Goal: Task Accomplishment & Management: Use online tool/utility

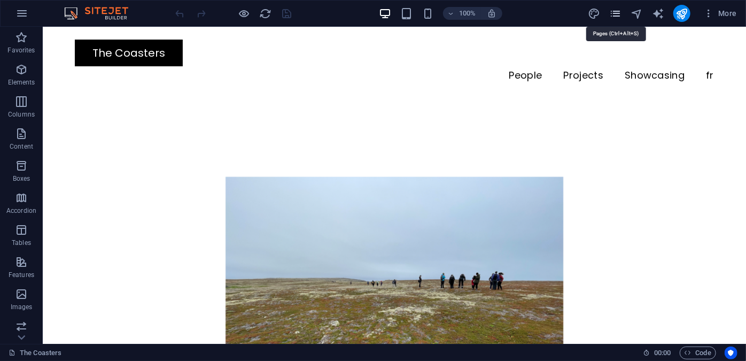
click at [617, 11] on icon "pages" at bounding box center [615, 13] width 12 height 12
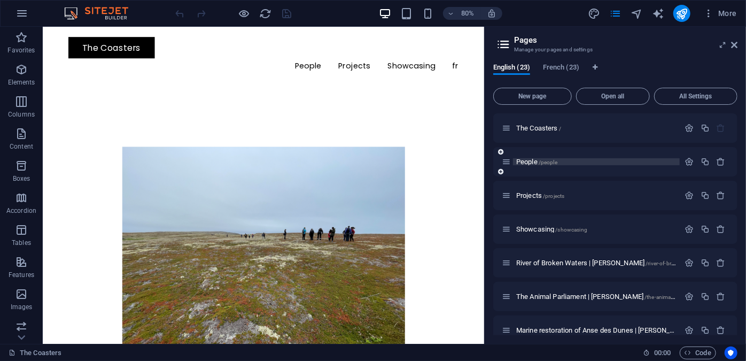
click at [535, 163] on span "People /people" at bounding box center [536, 162] width 41 height 8
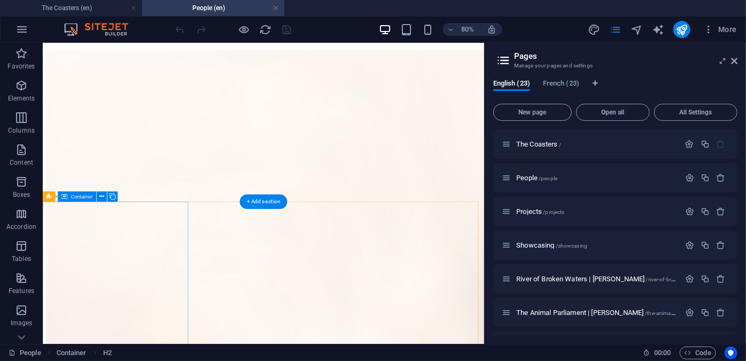
scroll to position [233, 0]
click at [733, 61] on icon at bounding box center [734, 61] width 6 height 9
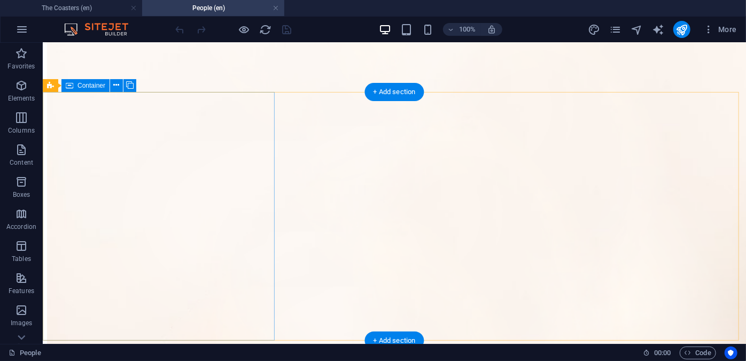
scroll to position [1826, 0]
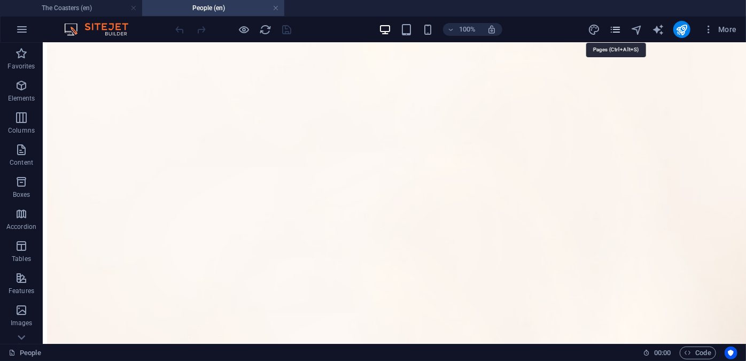
click at [613, 31] on icon "pages" at bounding box center [615, 30] width 12 height 12
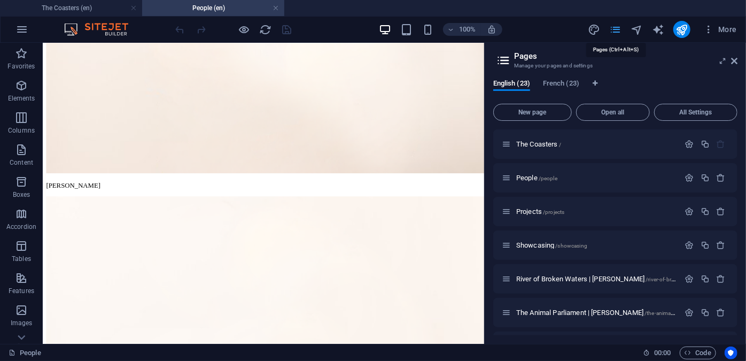
scroll to position [1524, 0]
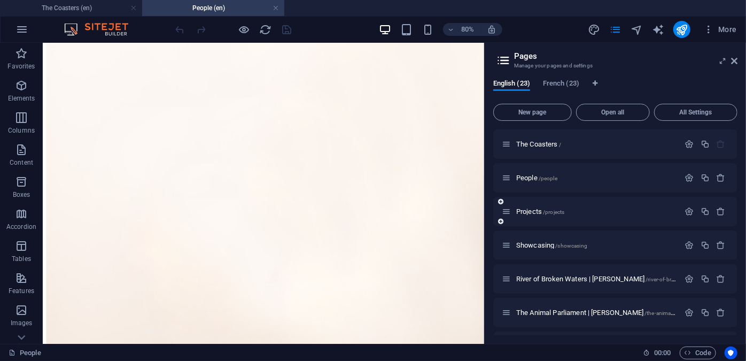
click at [541, 207] on div "Projects /projects" at bounding box center [591, 211] width 178 height 12
click at [534, 212] on span "Projects /projects" at bounding box center [540, 211] width 48 height 8
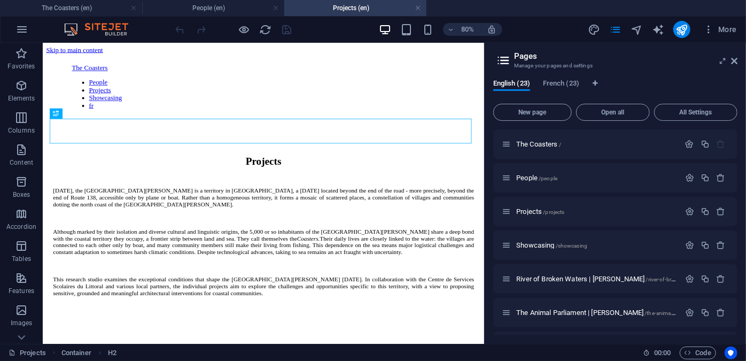
scroll to position [0, 0]
click at [736, 57] on icon at bounding box center [734, 61] width 6 height 9
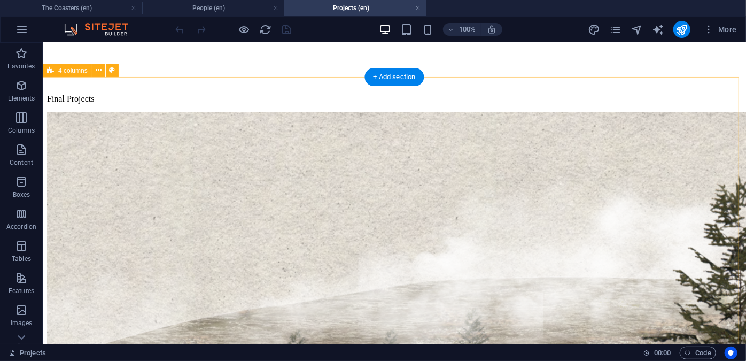
scroll to position [334, 0]
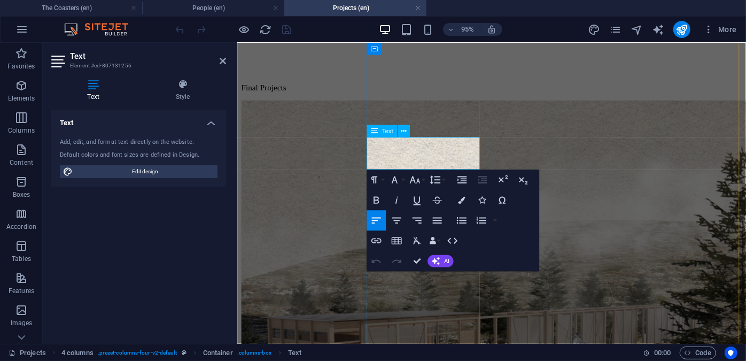
click at [435, 125] on icon "button" at bounding box center [439, 123] width 10 height 9
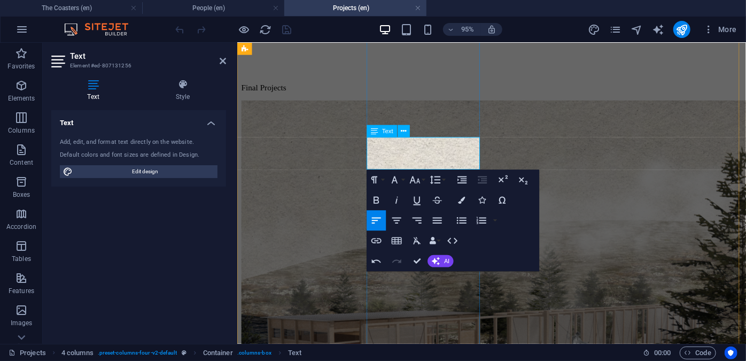
drag, startPoint x: 450, startPoint y: 152, endPoint x: 372, endPoint y: 148, distance: 78.7
click at [381, 200] on icon "button" at bounding box center [376, 200] width 12 height 12
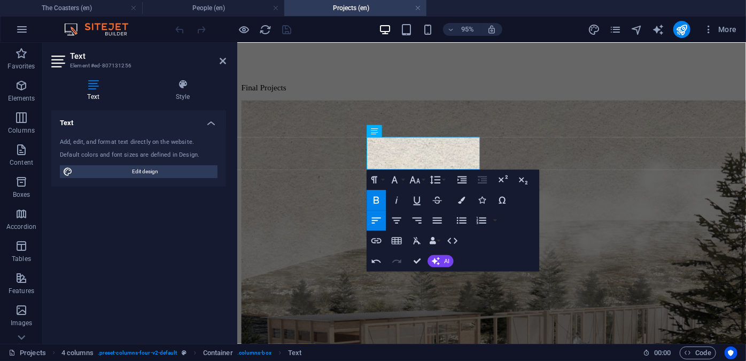
click at [374, 198] on icon "button" at bounding box center [376, 200] width 5 height 7
click at [178, 97] on h4 "Style" at bounding box center [183, 90] width 87 height 22
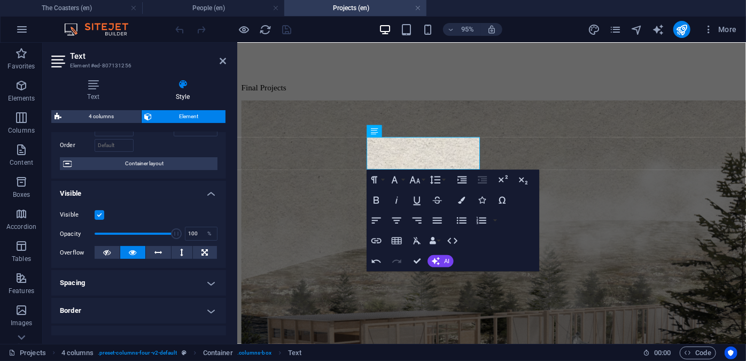
scroll to position [0, 0]
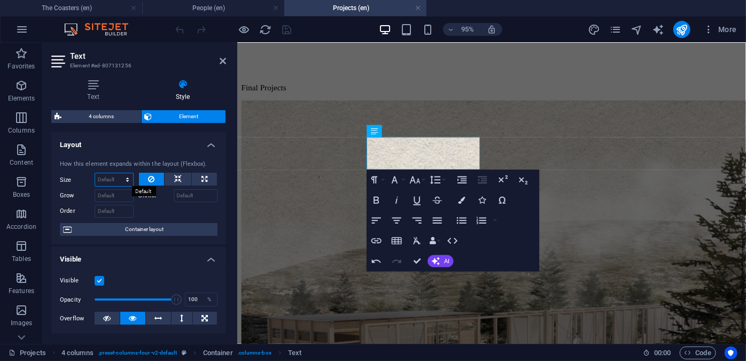
click at [126, 174] on select "Default auto px % 1/1 1/2 1/3 1/4 1/5 1/6 1/7 1/8 1/9 1/10" at bounding box center [114, 179] width 38 height 13
click at [134, 155] on div "How this element expands within the layout (Flexbox). Size Default auto px % 1/…" at bounding box center [138, 198] width 175 height 94
click at [113, 94] on h4 "Text" at bounding box center [95, 90] width 88 height 22
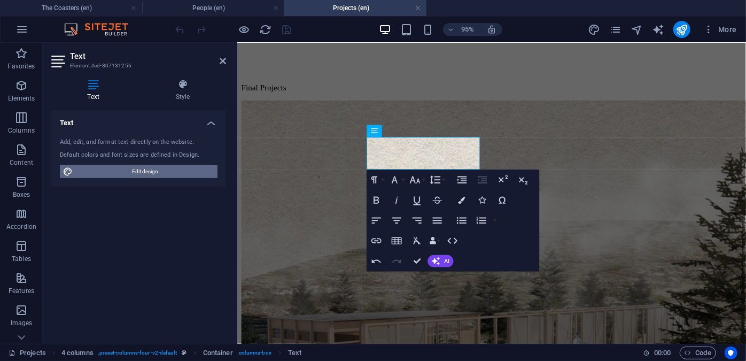
click at [134, 171] on span "Edit design" at bounding box center [145, 171] width 138 height 13
select select "px"
select select "400"
select select "px"
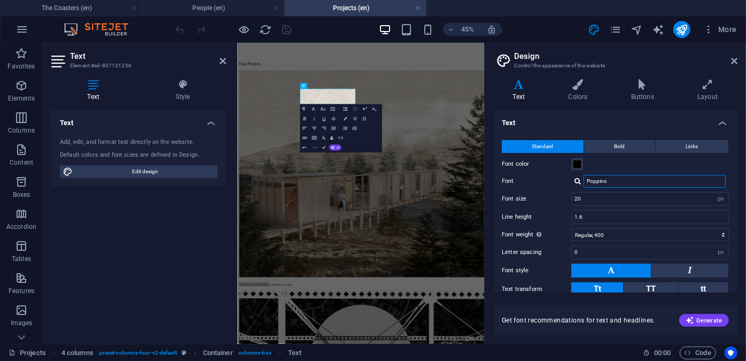
click at [608, 183] on input "Poppins" at bounding box center [655, 181] width 142 height 13
click at [620, 148] on span "Bold" at bounding box center [620, 146] width 11 height 13
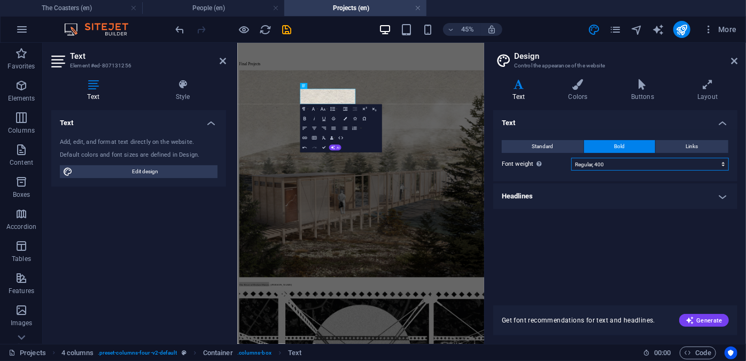
click at [619, 167] on select "Thin, 100 Extra-light, 200 Light, 300 Regular, 400 Medium, 500 Semi-bold, 600 B…" at bounding box center [650, 164] width 158 height 13
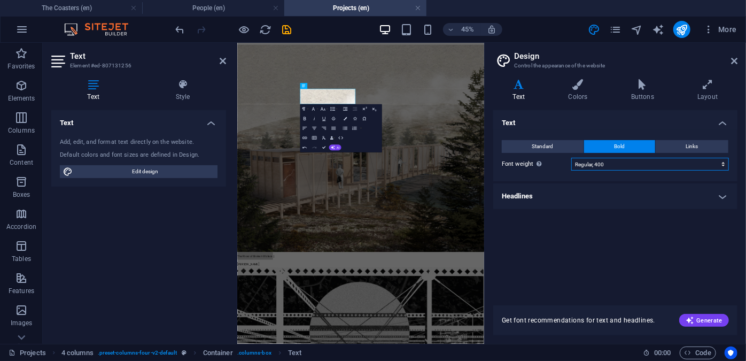
select select "700"
click at [571, 158] on select "Thin, 100 Extra-light, 200 Light, 300 Regular, 400 Medium, 500 Semi-bold, 600 B…" at bounding box center [650, 164] width 158 height 13
click at [304, 118] on icon "button" at bounding box center [305, 118] width 3 height 3
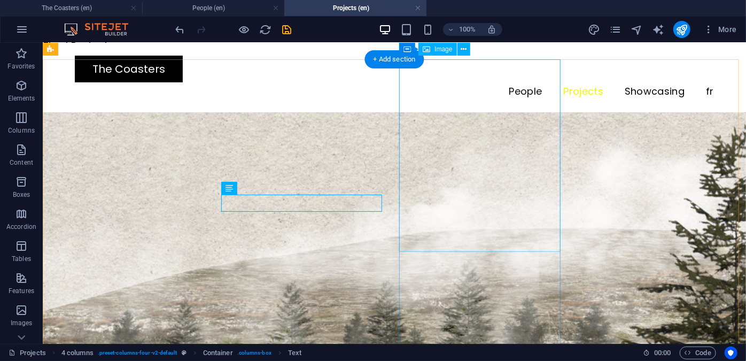
scroll to position [305, 0]
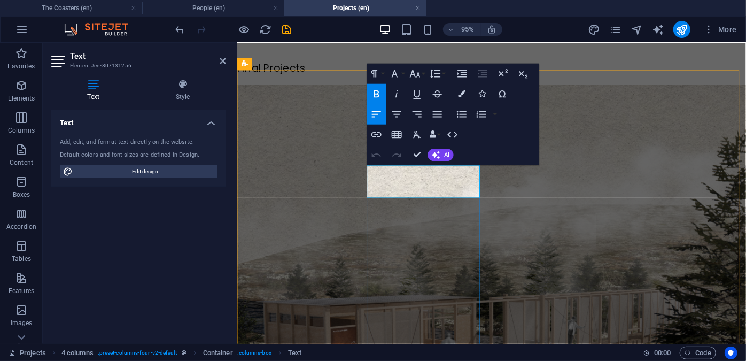
click at [421, 76] on button "Font Size" at bounding box center [416, 74] width 19 height 20
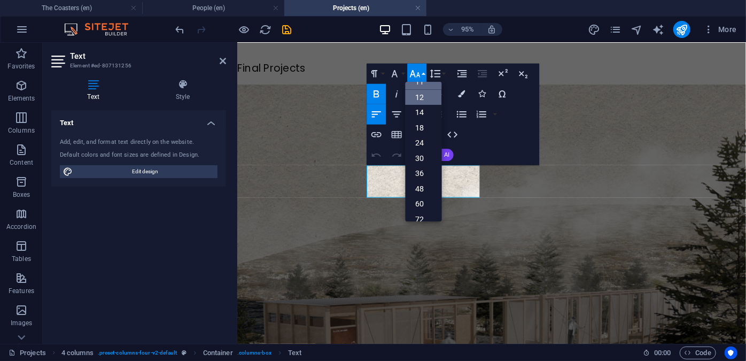
click at [428, 97] on link "12" at bounding box center [424, 98] width 36 height 16
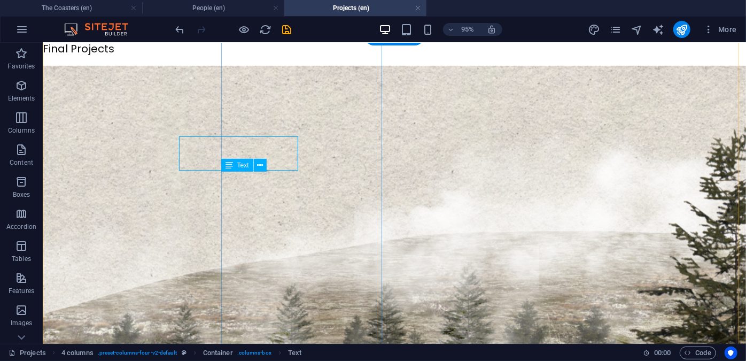
scroll to position [340, 0]
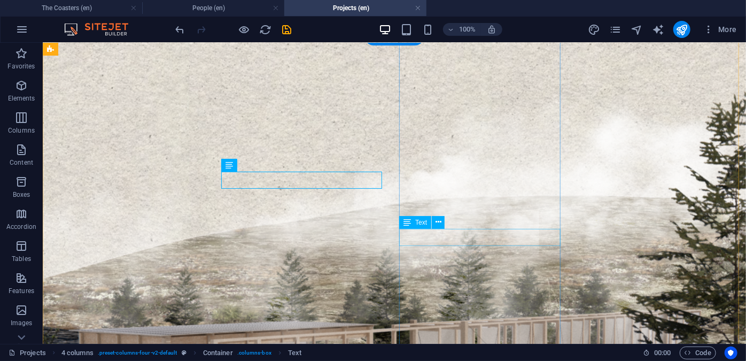
drag, startPoint x: 464, startPoint y: 238, endPoint x: 281, endPoint y: 249, distance: 183.1
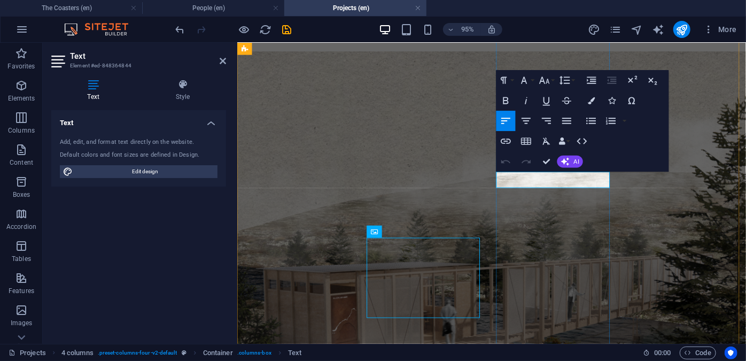
scroll to position [390, 0]
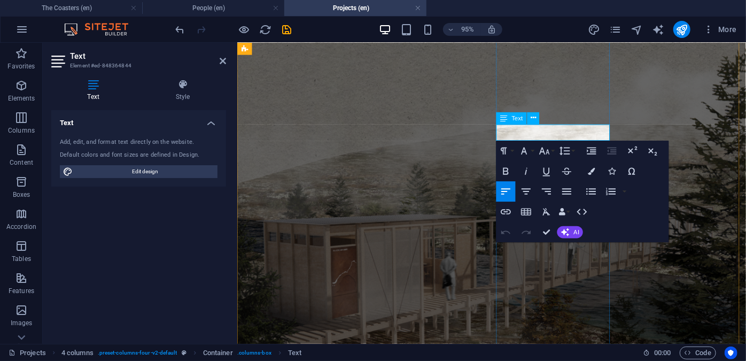
drag, startPoint x: 585, startPoint y: 137, endPoint x: 505, endPoint y: 133, distance: 80.3
click at [508, 173] on icon "button" at bounding box center [506, 170] width 5 height 7
click at [543, 156] on icon "button" at bounding box center [545, 151] width 12 height 12
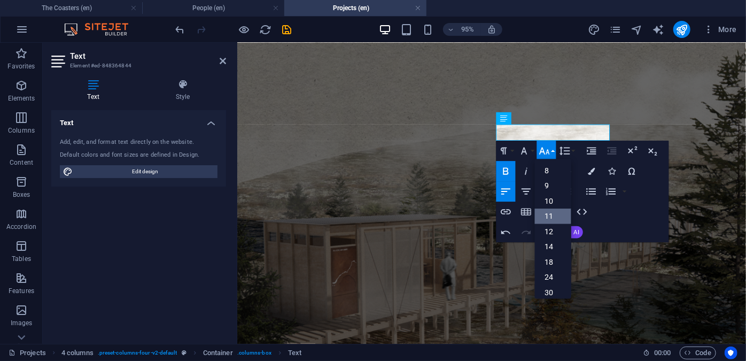
scroll to position [60, 0]
click at [549, 176] on link "12" at bounding box center [553, 175] width 36 height 16
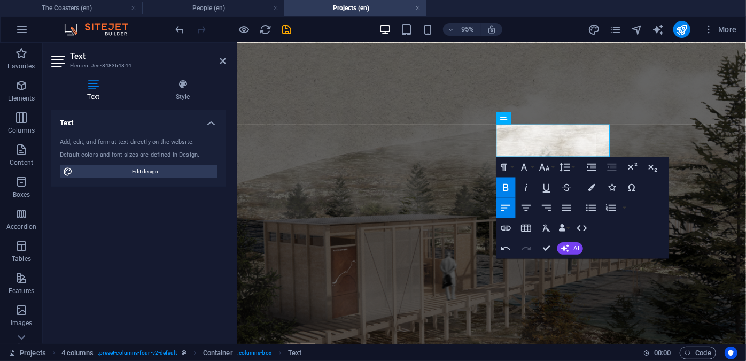
scroll to position [440, 0]
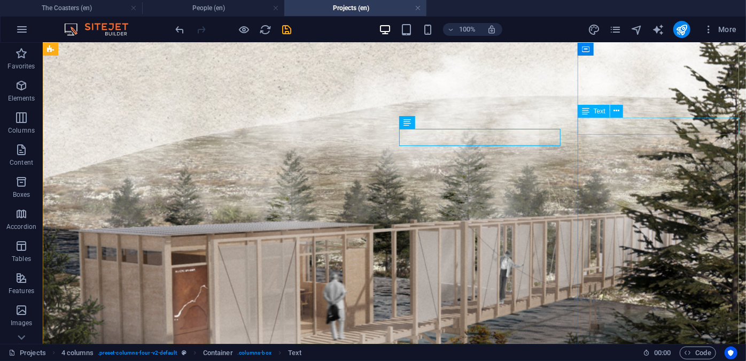
drag, startPoint x: 676, startPoint y: 173, endPoint x: 470, endPoint y: 132, distance: 209.4
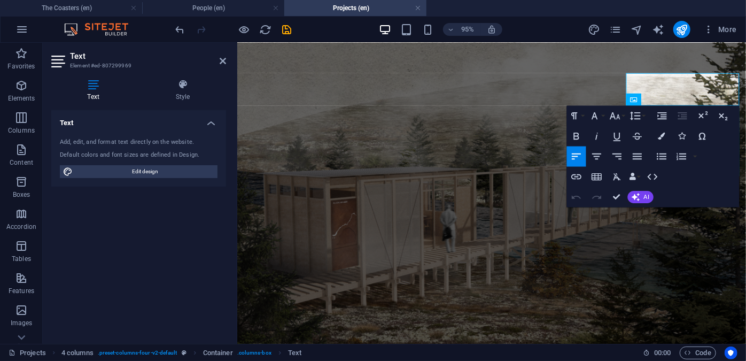
scroll to position [482, 0]
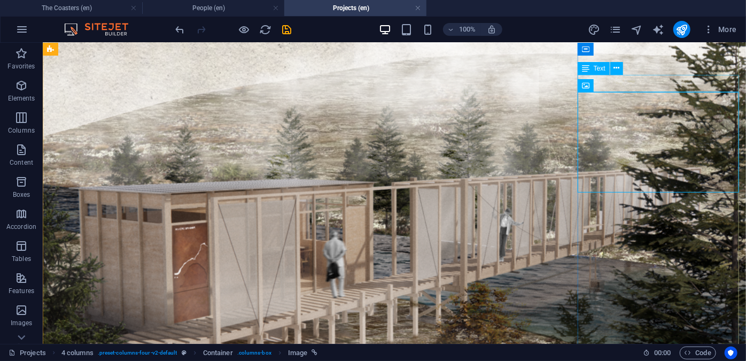
drag, startPoint x: 692, startPoint y: 83, endPoint x: 522, endPoint y: 85, distance: 170.6
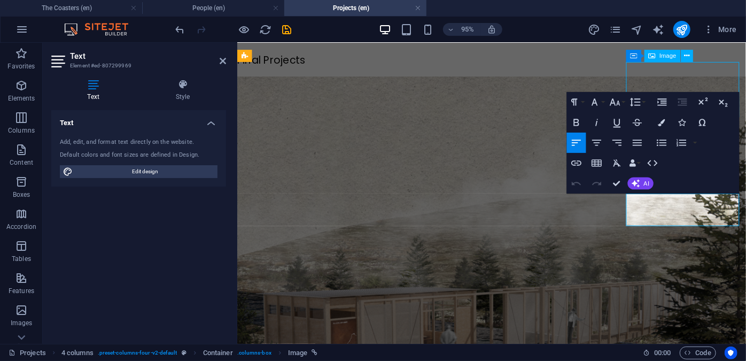
scroll to position [356, 0]
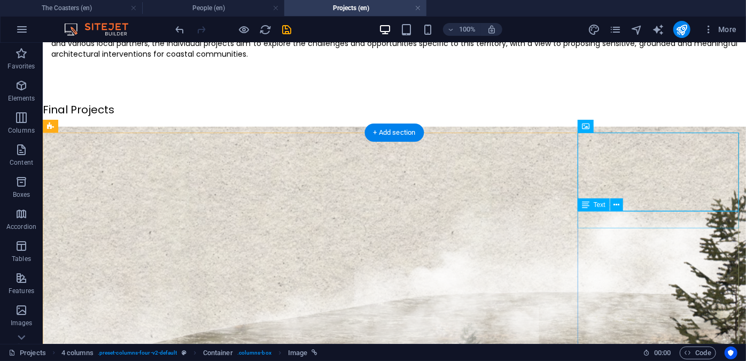
scroll to position [319, 0]
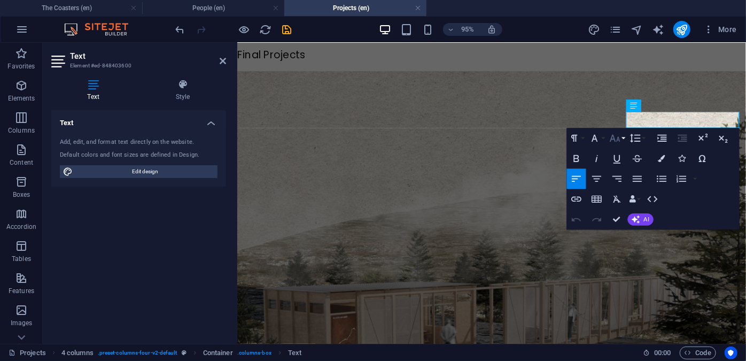
click at [616, 148] on button "Font Size" at bounding box center [616, 138] width 19 height 20
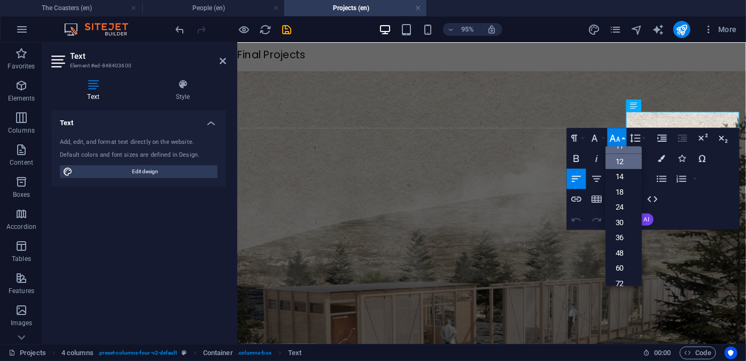
click at [619, 162] on link "12" at bounding box center [623, 162] width 36 height 16
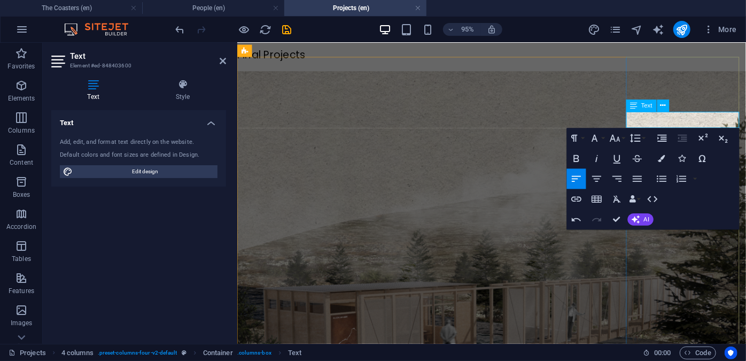
click at [582, 159] on icon "button" at bounding box center [576, 159] width 12 height 12
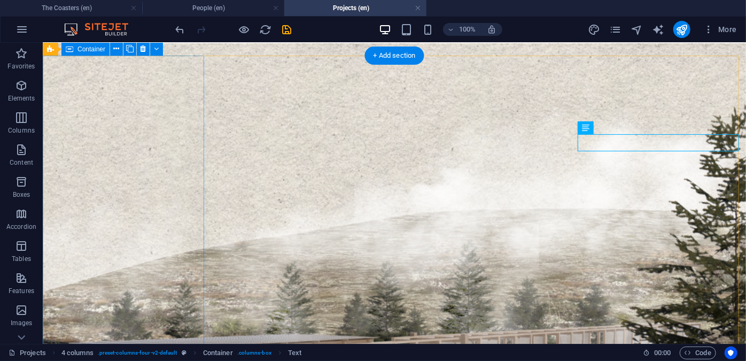
scroll to position [328, 0]
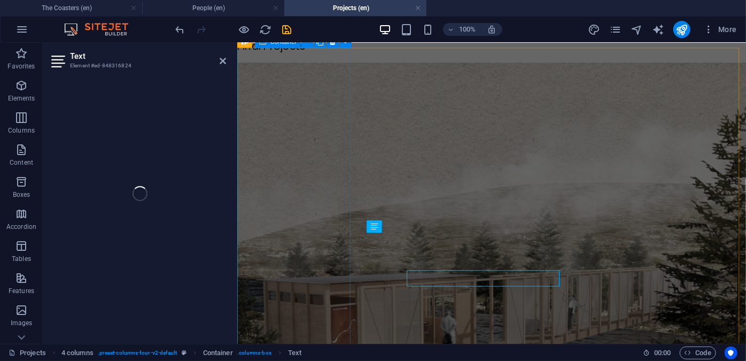
drag, startPoint x: 486, startPoint y: 292, endPoint x: 294, endPoint y: 305, distance: 192.4
click at [294, 55] on div "Final Projects" at bounding box center [297, 45] width 121 height 17
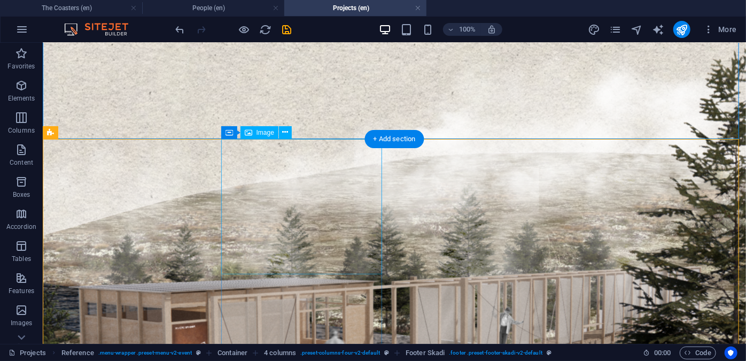
scroll to position [385, 0]
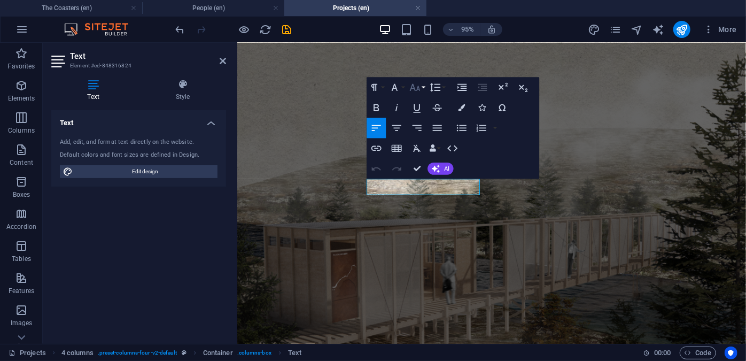
click at [412, 94] on button "Font Size" at bounding box center [416, 87] width 19 height 20
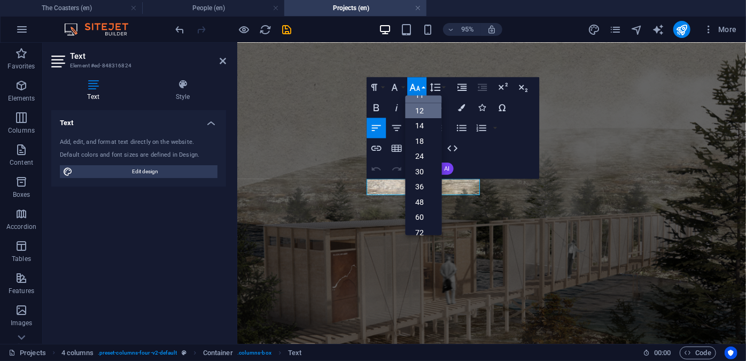
click at [419, 107] on link "12" at bounding box center [424, 111] width 36 height 16
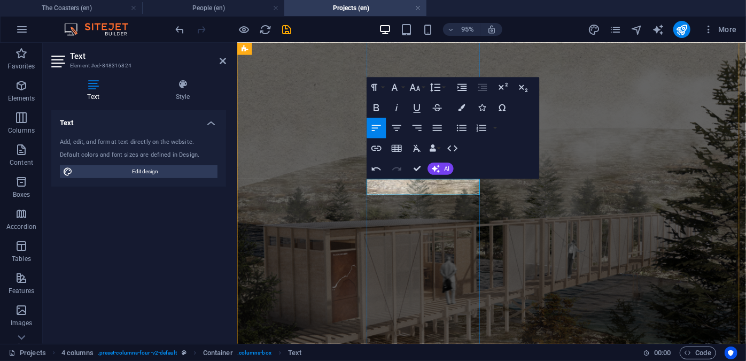
click at [379, 109] on icon "button" at bounding box center [376, 107] width 5 height 7
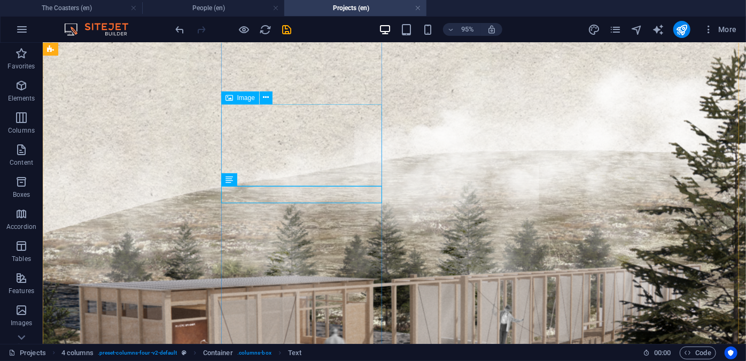
scroll to position [424, 0]
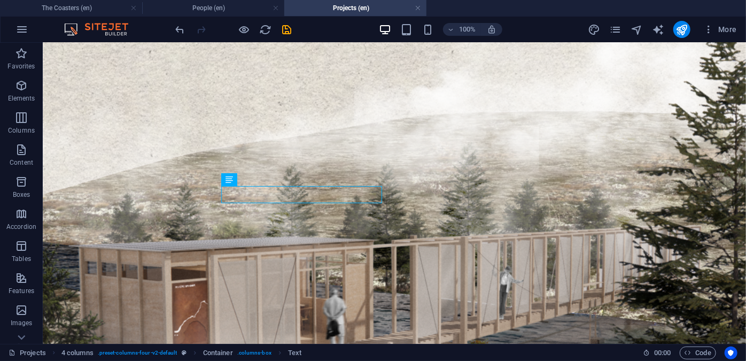
click at [280, 31] on div at bounding box center [234, 29] width 120 height 17
click at [287, 31] on icon "save" at bounding box center [287, 30] width 12 height 12
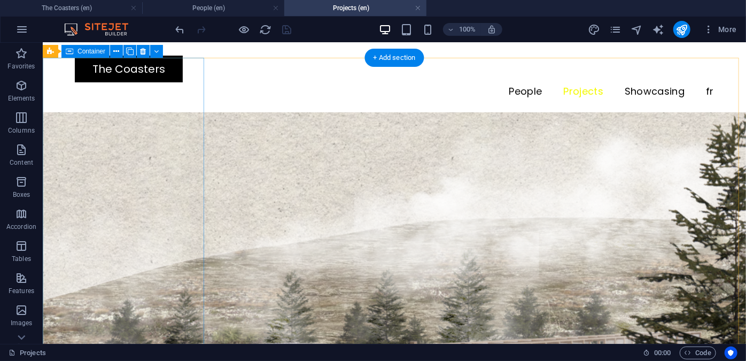
scroll to position [319, 0]
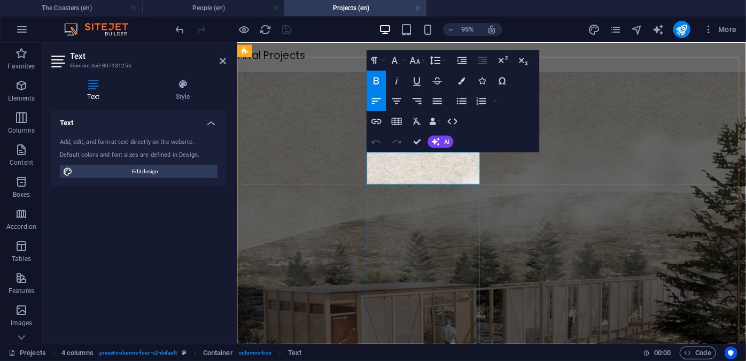
click at [375, 126] on icon "button" at bounding box center [376, 121] width 12 height 12
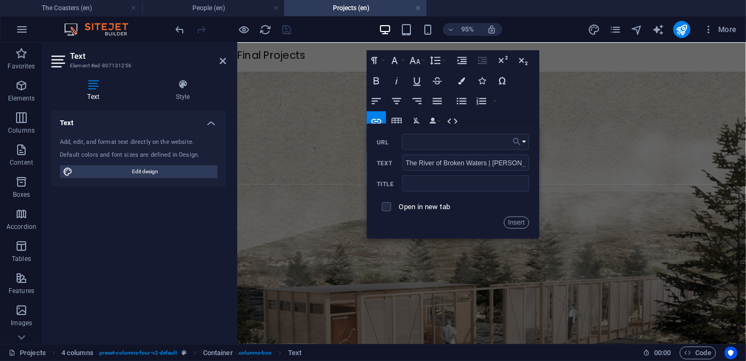
click at [518, 140] on icon "button" at bounding box center [517, 142] width 10 height 12
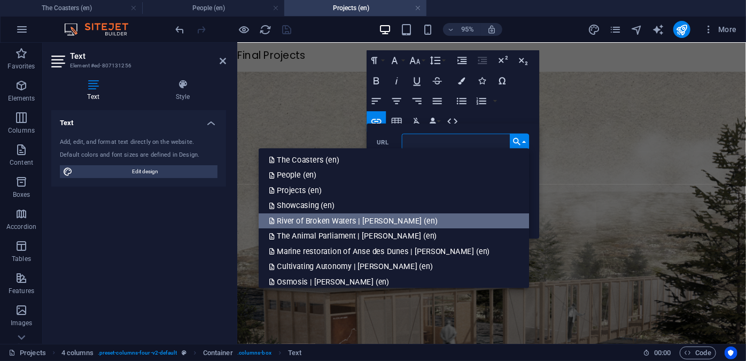
click at [418, 220] on p "River of Broken Waters | [PERSON_NAME] (en)" at bounding box center [354, 221] width 171 height 16
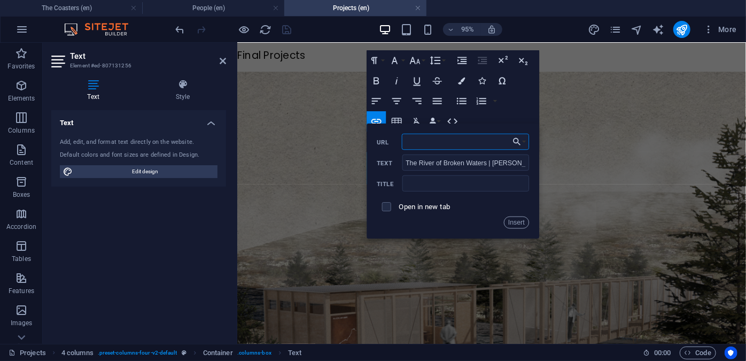
scroll to position [0, 27]
click at [523, 221] on button "Insert" at bounding box center [517, 223] width 26 height 12
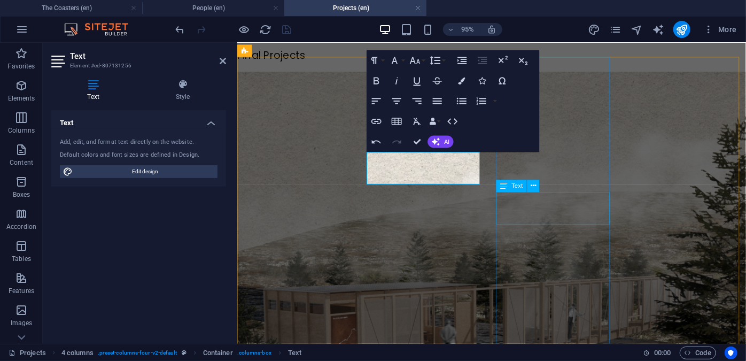
scroll to position [0, 0]
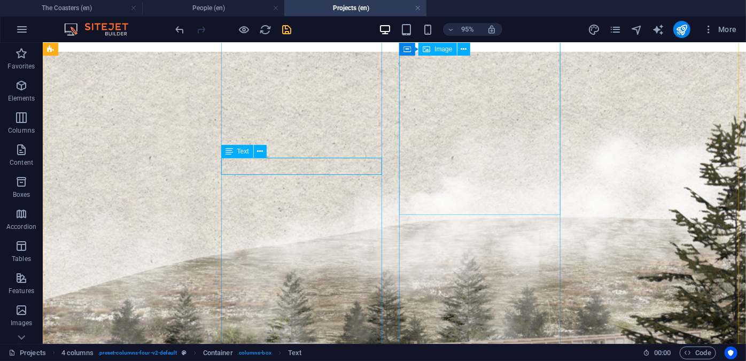
scroll to position [354, 0]
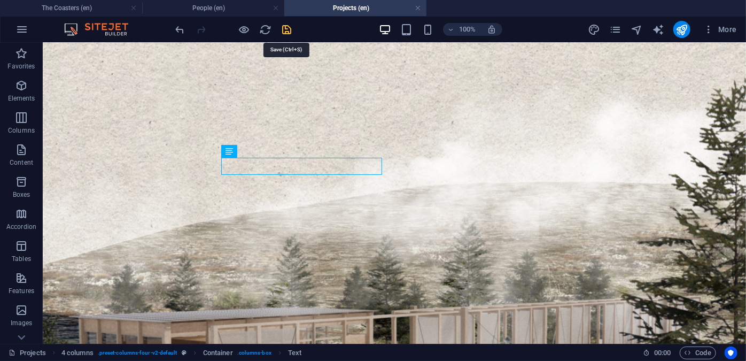
click at [283, 28] on icon "save" at bounding box center [287, 30] width 12 height 12
